Goal: Task Accomplishment & Management: Manage account settings

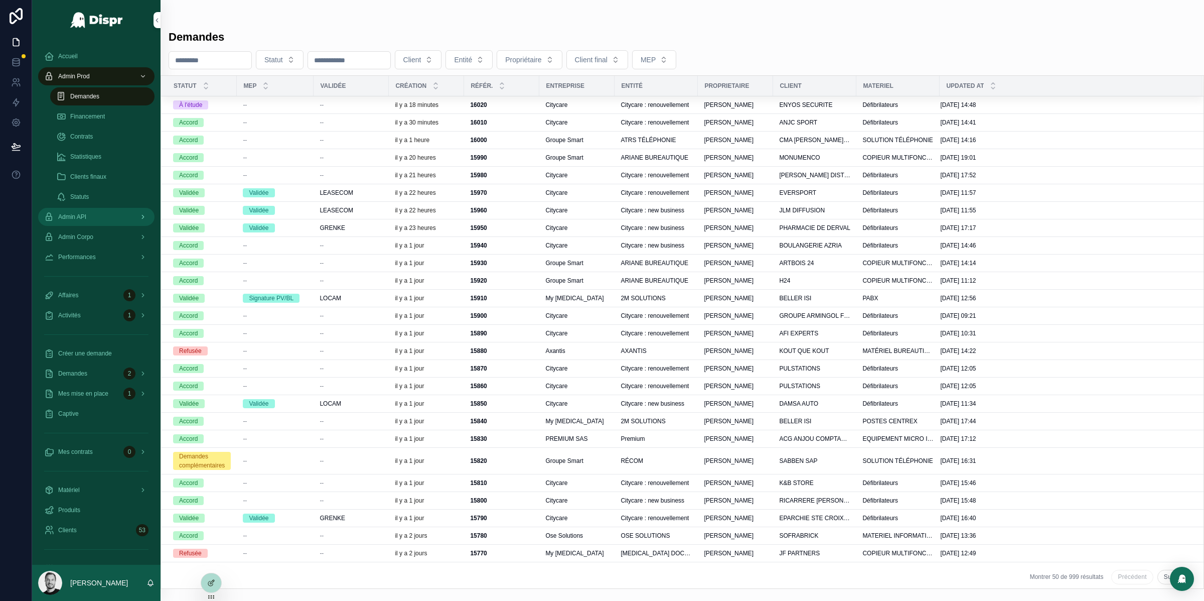
click at [135, 218] on div "scrollable content" at bounding box center [141, 217] width 13 height 16
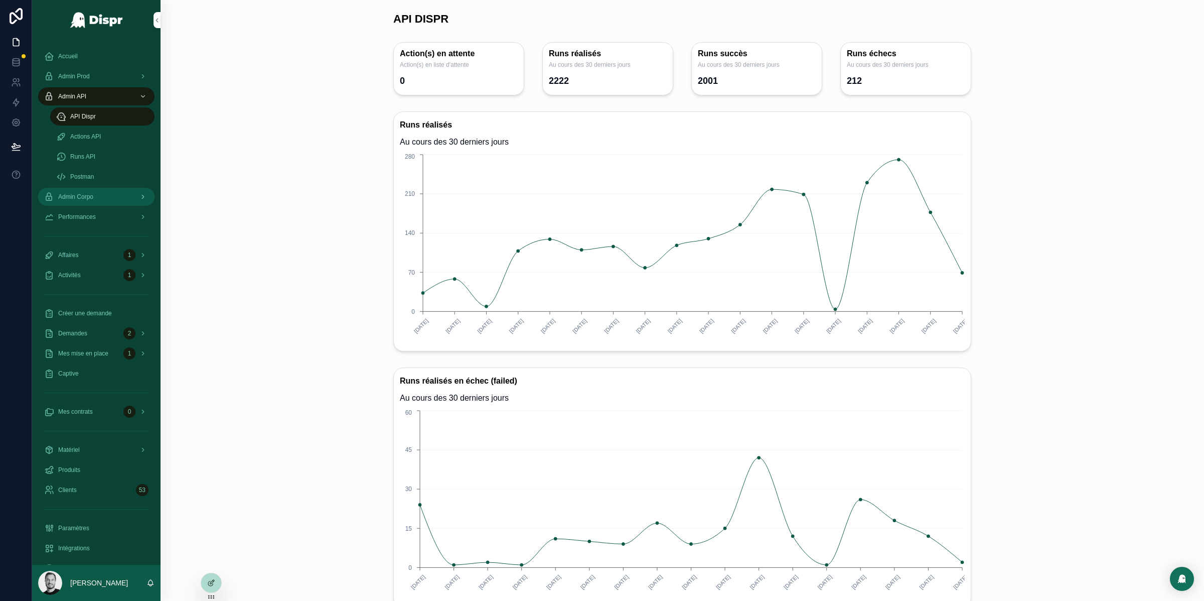
click at [129, 198] on div "Admin Corpo" at bounding box center [96, 197] width 104 height 16
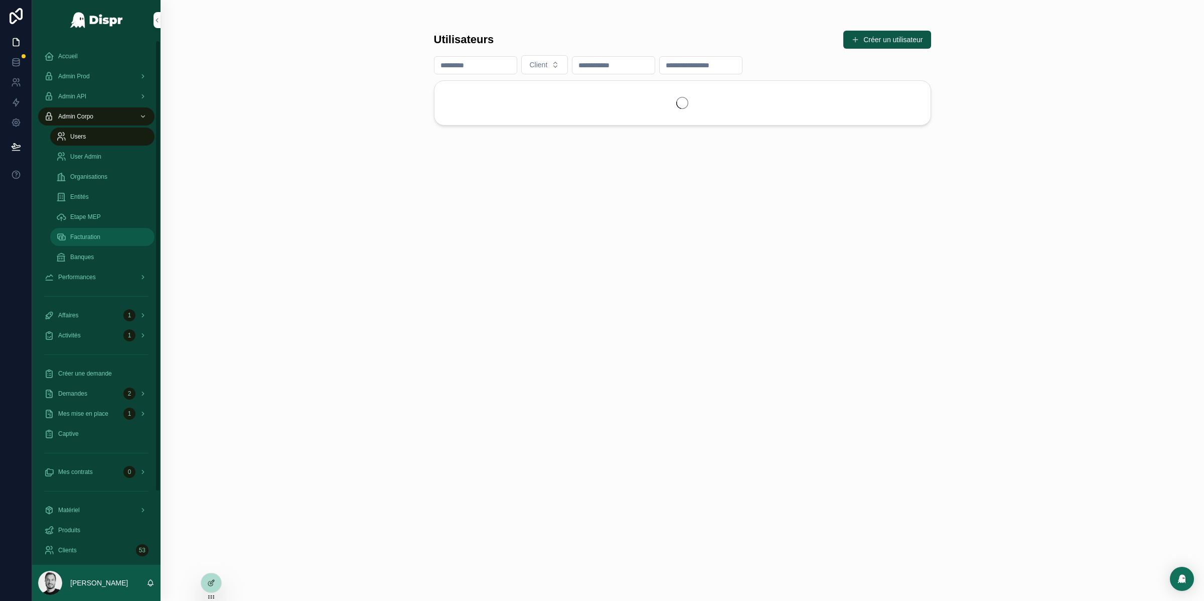
click at [133, 232] on div "Facturation" at bounding box center [102, 237] width 92 height 16
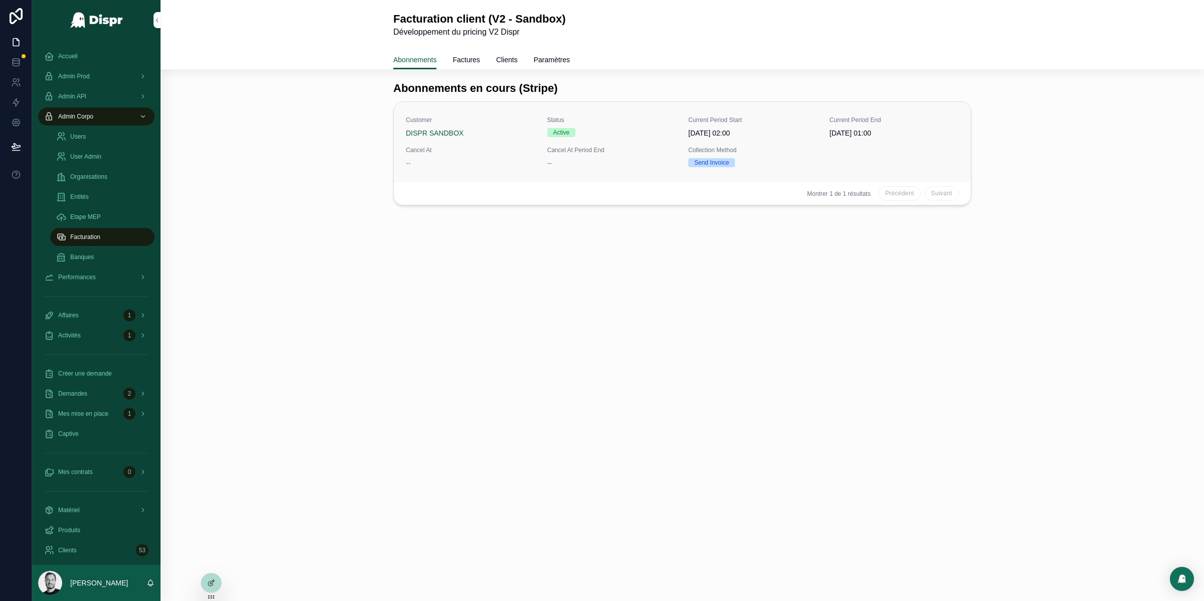
click at [529, 141] on div "Customer DISPR SANDBOX Status Active Current Period Start [DATE] 02:00 Current …" at bounding box center [682, 142] width 553 height 52
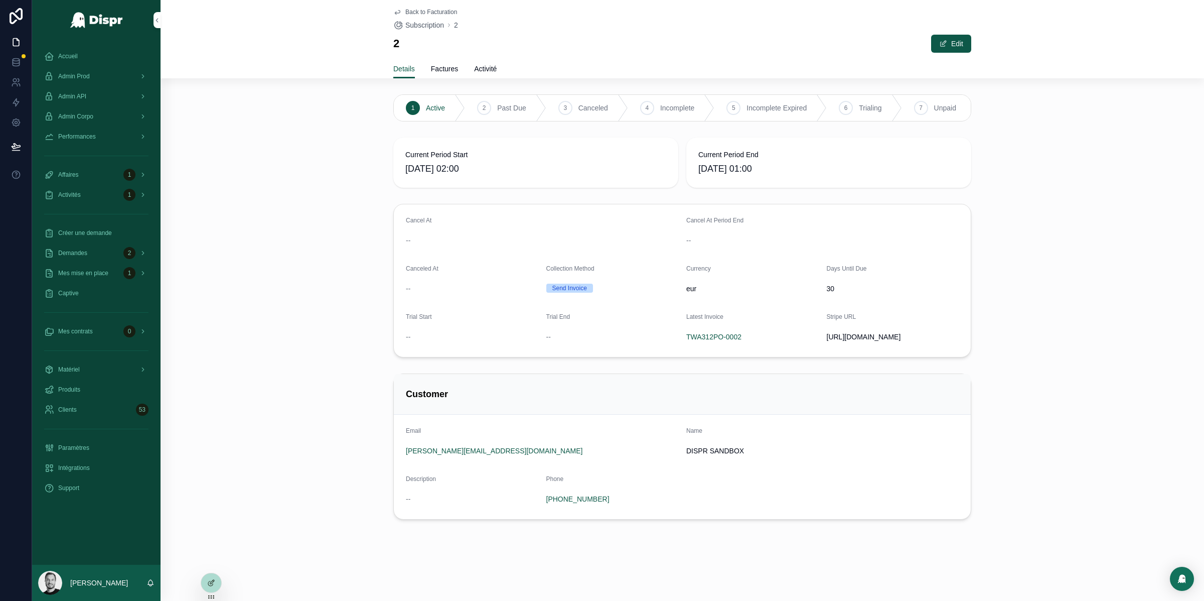
scroll to position [17, 0]
